Goal: Transaction & Acquisition: Purchase product/service

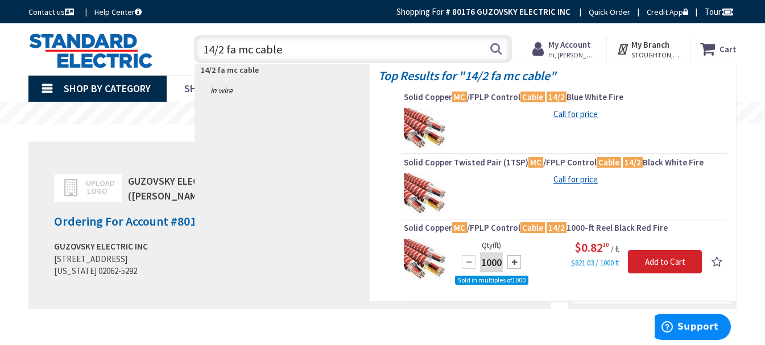
drag, startPoint x: 0, startPoint y: 0, endPoint x: 184, endPoint y: 59, distance: 193.5
click at [184, 59] on div "14/2 fa mc cable 14/2 fa mc cable Search" at bounding box center [350, 48] width 341 height 36
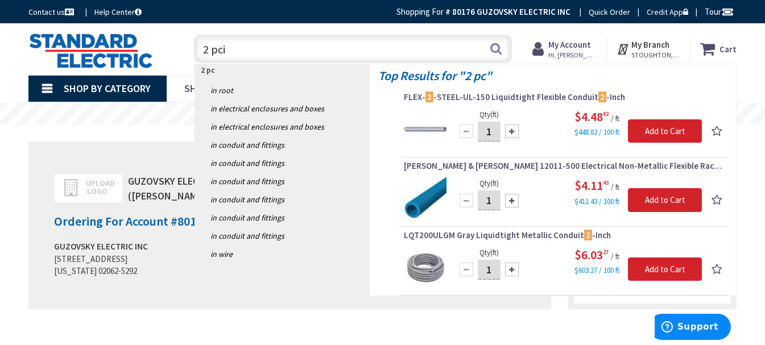
type input "2 pcid"
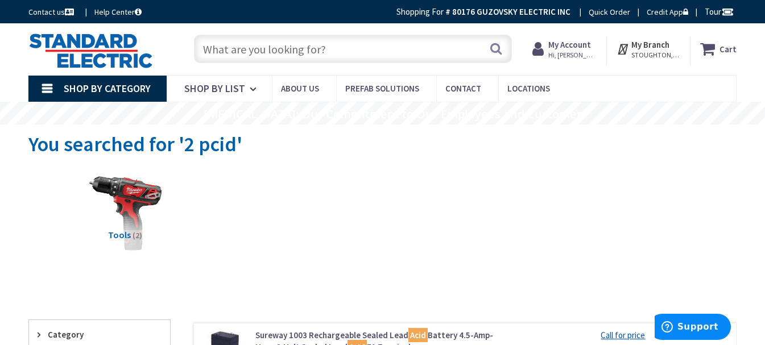
click at [205, 52] on input "text" at bounding box center [353, 49] width 318 height 28
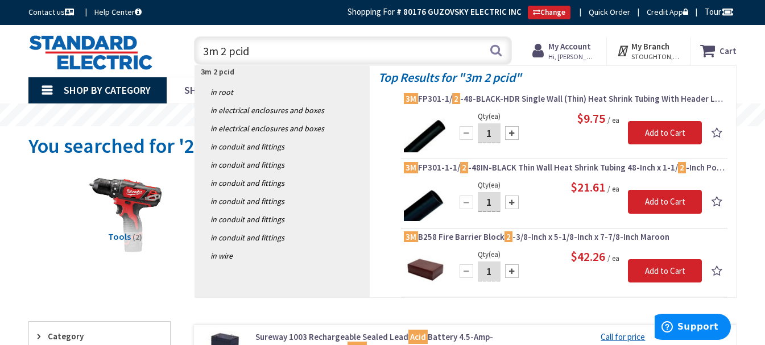
type input "3m 2 pcid"
